Goal: Book appointment/travel/reservation

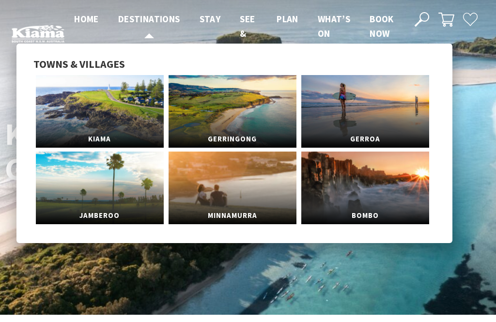
click at [148, 18] on span "Destinations" at bounding box center [149, 19] width 62 height 12
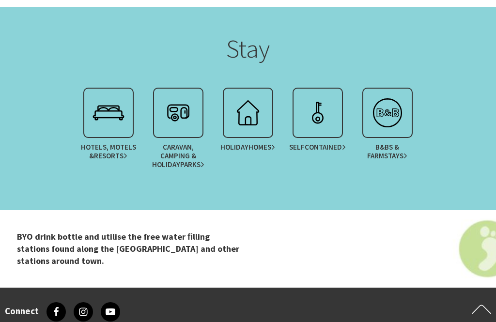
scroll to position [2002, 0]
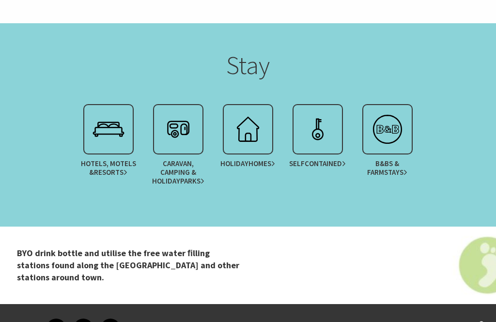
click at [180, 136] on img at bounding box center [178, 129] width 39 height 39
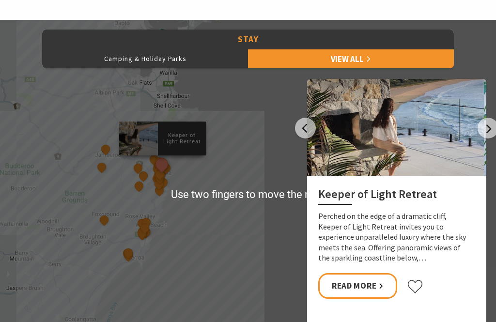
scroll to position [423, 0]
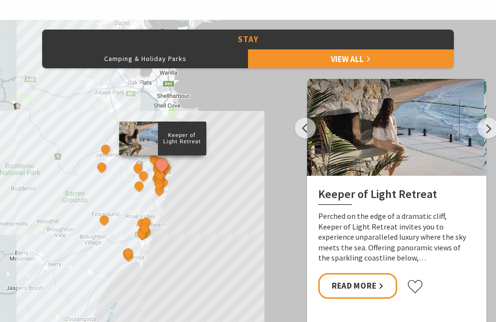
click at [483, 124] on button "Next" at bounding box center [488, 128] width 21 height 21
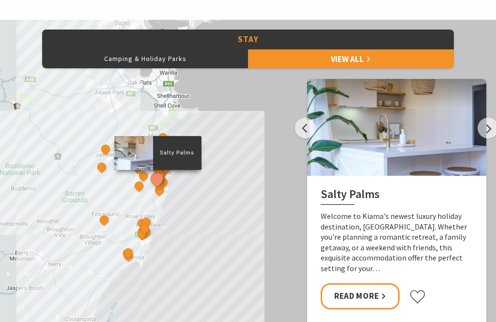
click at [485, 129] on button "Next" at bounding box center [488, 128] width 21 height 21
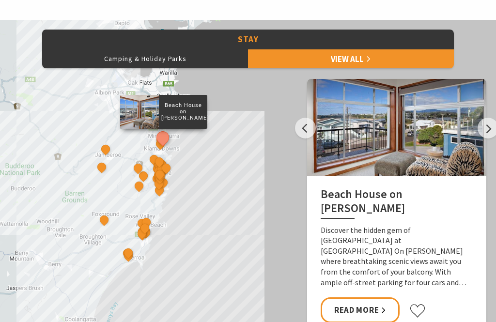
click at [487, 125] on button "Next" at bounding box center [488, 128] width 21 height 21
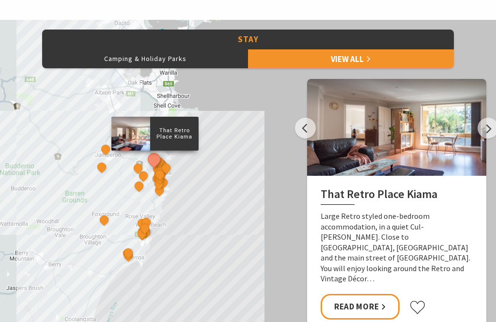
click at [486, 127] on button "Next" at bounding box center [488, 128] width 21 height 21
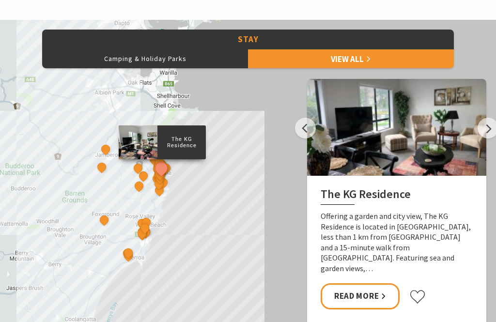
click at [489, 124] on button "Next" at bounding box center [488, 128] width 21 height 21
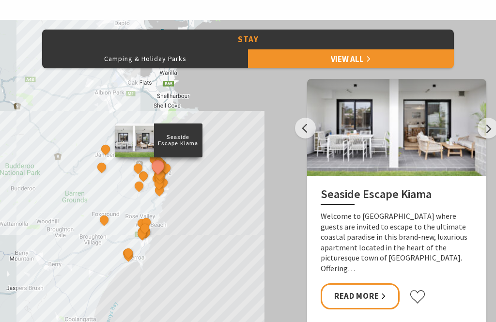
click at [492, 122] on button "Next" at bounding box center [488, 128] width 21 height 21
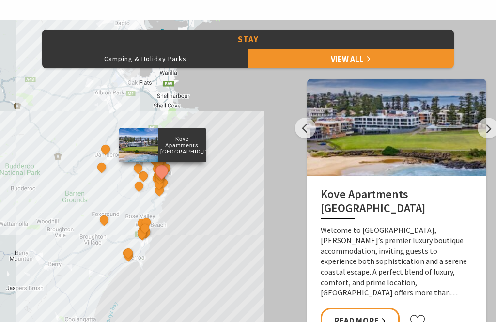
click at [489, 123] on button "Next" at bounding box center [488, 128] width 21 height 21
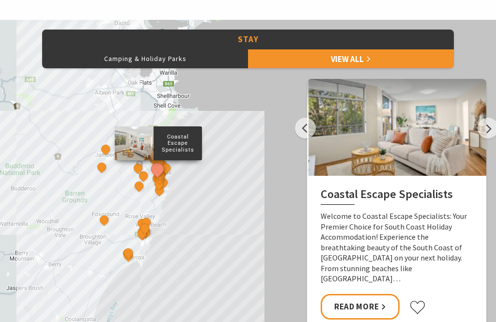
click at [488, 113] on div "The Sebel Kiama Seaside Escape 1 Bellevue Boutique Hotel Kiama Saddleback Grove…" at bounding box center [248, 194] width 496 height 349
click at [490, 118] on button "Next" at bounding box center [488, 128] width 21 height 21
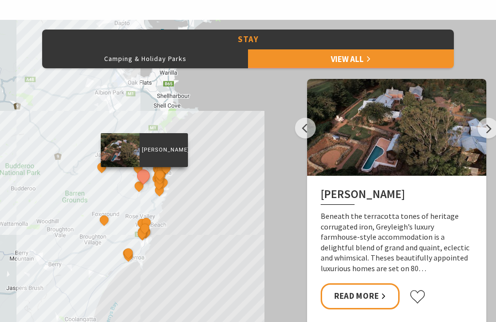
click at [490, 124] on button "Next" at bounding box center [488, 128] width 21 height 21
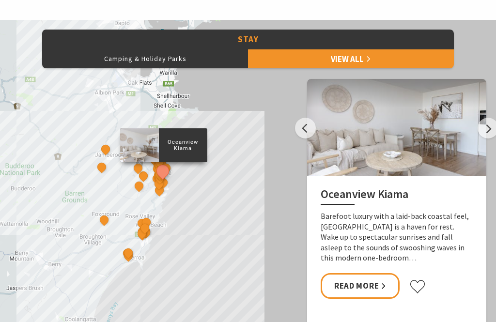
click at [486, 118] on button "Next" at bounding box center [488, 128] width 21 height 21
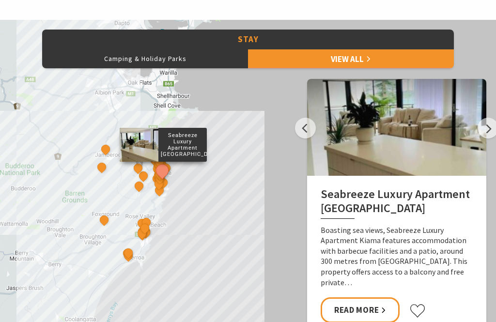
click at [491, 118] on button "Next" at bounding box center [488, 128] width 21 height 21
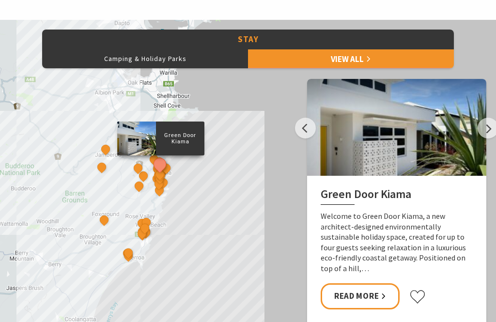
click at [486, 118] on button "Next" at bounding box center [488, 128] width 21 height 21
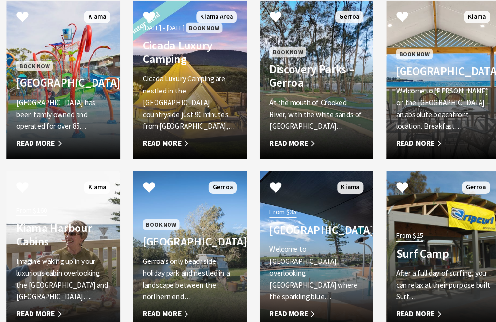
scroll to position [850, 0]
click at [436, 105] on p "Welcome to Kendalls on the Beach Holiday Park – an absolute beachfront location…" at bounding box center [434, 106] width 92 height 47
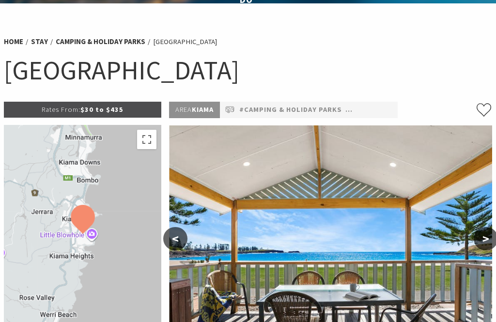
select select "3"
select select "2"
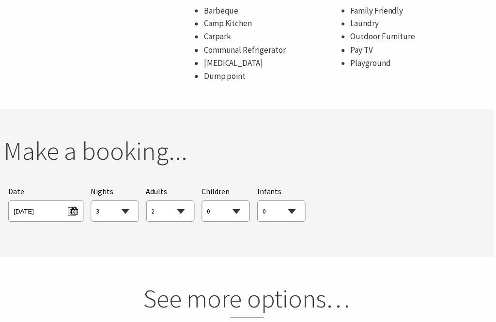
scroll to position [794, 0]
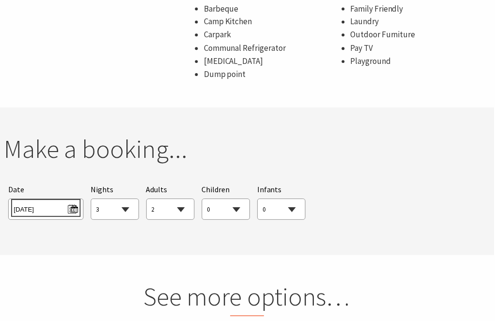
click at [47, 202] on span "Fri 12/09/2025" at bounding box center [46, 208] width 64 height 13
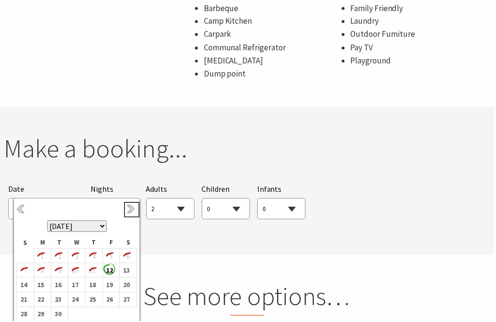
click at [131, 212] on link "Next" at bounding box center [132, 210] width 11 height 11
click at [133, 211] on link "Next" at bounding box center [132, 210] width 11 height 11
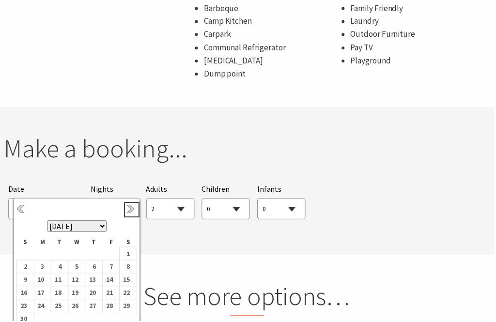
click at [133, 209] on link "Next" at bounding box center [132, 210] width 11 height 11
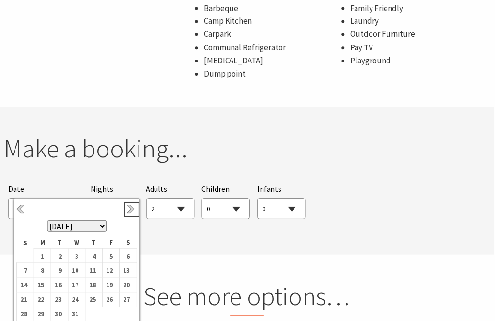
click at [134, 212] on link "Next" at bounding box center [132, 210] width 11 height 11
click at [47, 269] on td "5" at bounding box center [42, 271] width 17 height 15
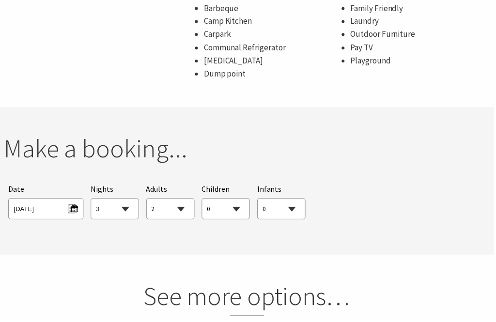
click at [134, 200] on select "1 2 3 4 5 6 7 8 9 10 11 12 13 14 15 16 17 18 19 20 21 22 23 24 25 26 27 28 29 30" at bounding box center [115, 210] width 47 height 21
select select "10"
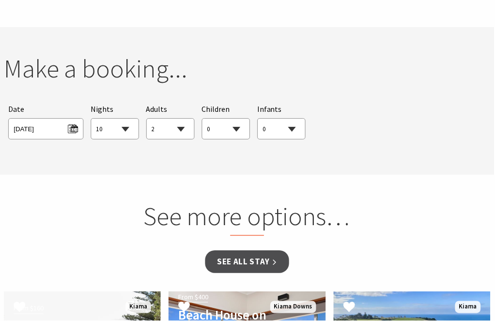
scroll to position [882, 0]
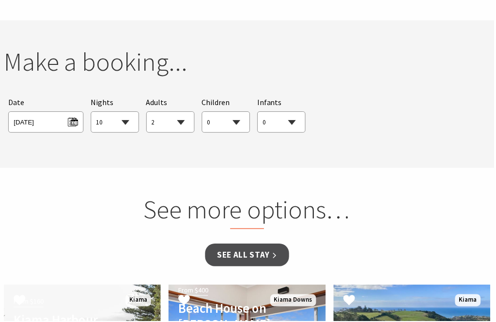
click at [252, 245] on link "See all Stay" at bounding box center [248, 256] width 84 height 23
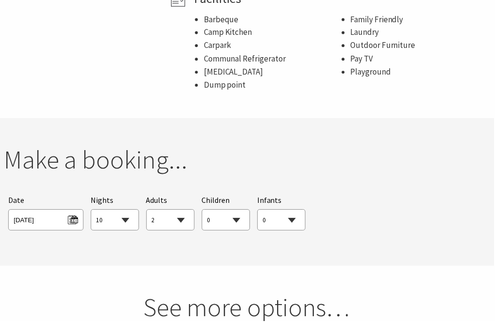
scroll to position [782, 0]
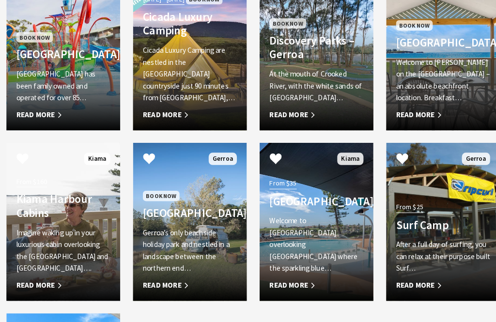
scroll to position [529, 0]
click at [407, 20] on span "Book Now" at bounding box center [406, 25] width 36 height 10
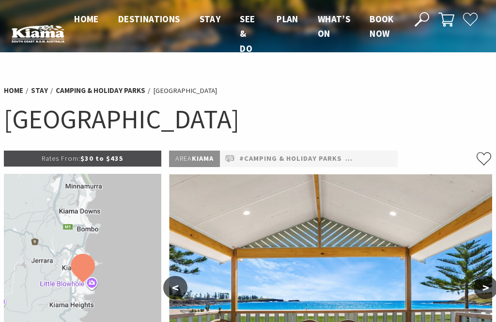
select select "10"
select select "2"
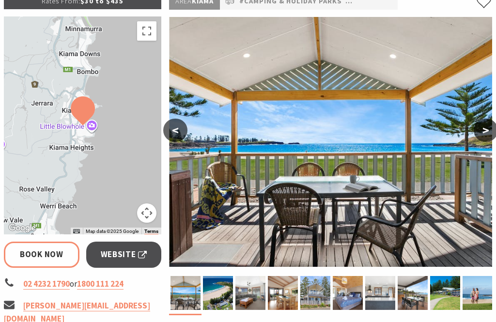
scroll to position [167, 0]
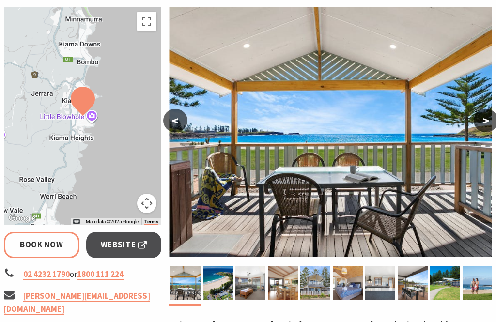
click at [50, 245] on link "Book Now" at bounding box center [42, 245] width 76 height 26
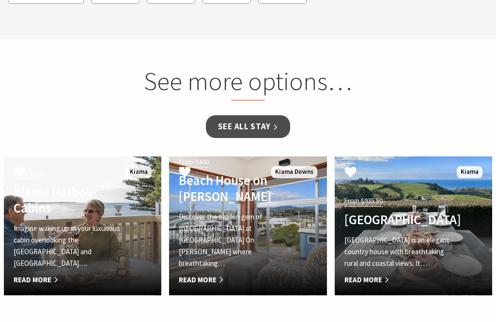
scroll to position [999, 0]
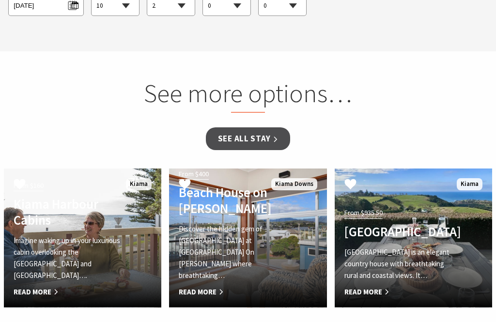
click at [264, 128] on link "See all Stay" at bounding box center [248, 139] width 84 height 23
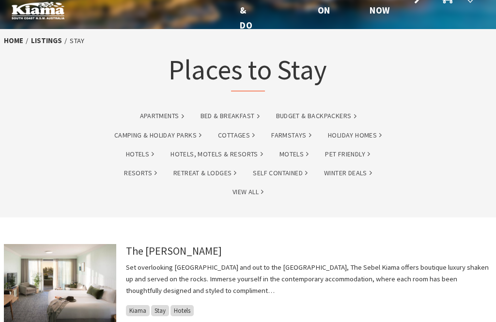
scroll to position [26, 0]
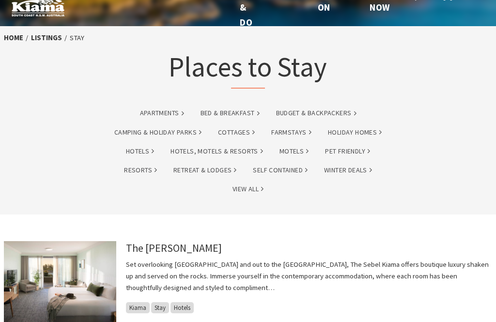
click at [177, 136] on link "Camping & Holiday Parks" at bounding box center [157, 132] width 87 height 11
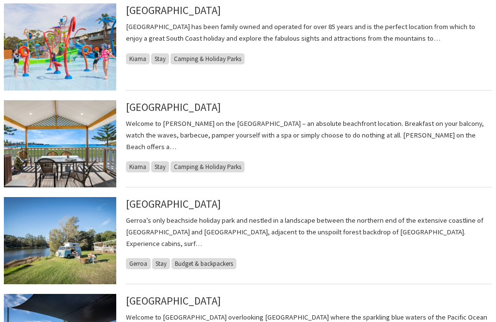
scroll to position [482, 0]
click at [77, 159] on img at bounding box center [60, 143] width 112 height 87
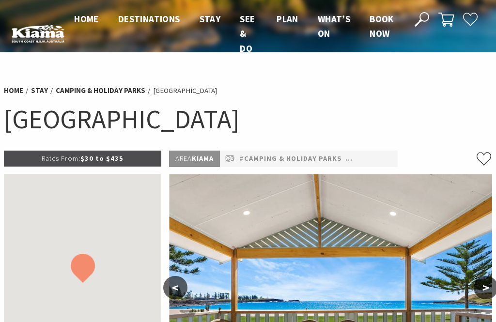
select select "10"
select select "2"
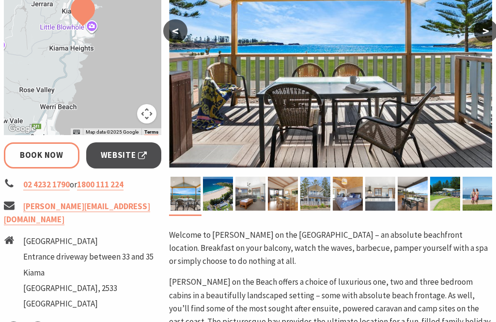
scroll to position [257, 0]
click at [110, 162] on link "Website" at bounding box center [124, 155] width 76 height 26
